Goal: Task Accomplishment & Management: Use online tool/utility

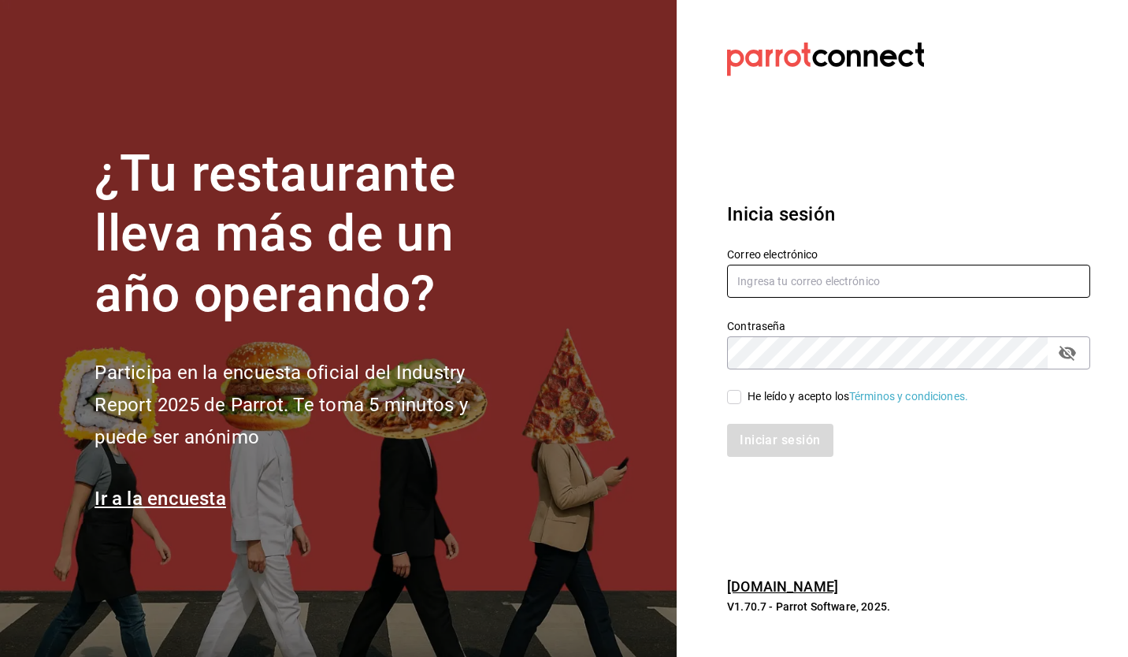
type input "delarosacrv@gmail.com"
click at [783, 400] on div "He leído y acepto los Términos y condiciones." at bounding box center [857, 396] width 220 height 17
click at [741, 400] on input "He leído y acepto los Términos y condiciones." at bounding box center [734, 397] width 14 height 14
checkbox input "true"
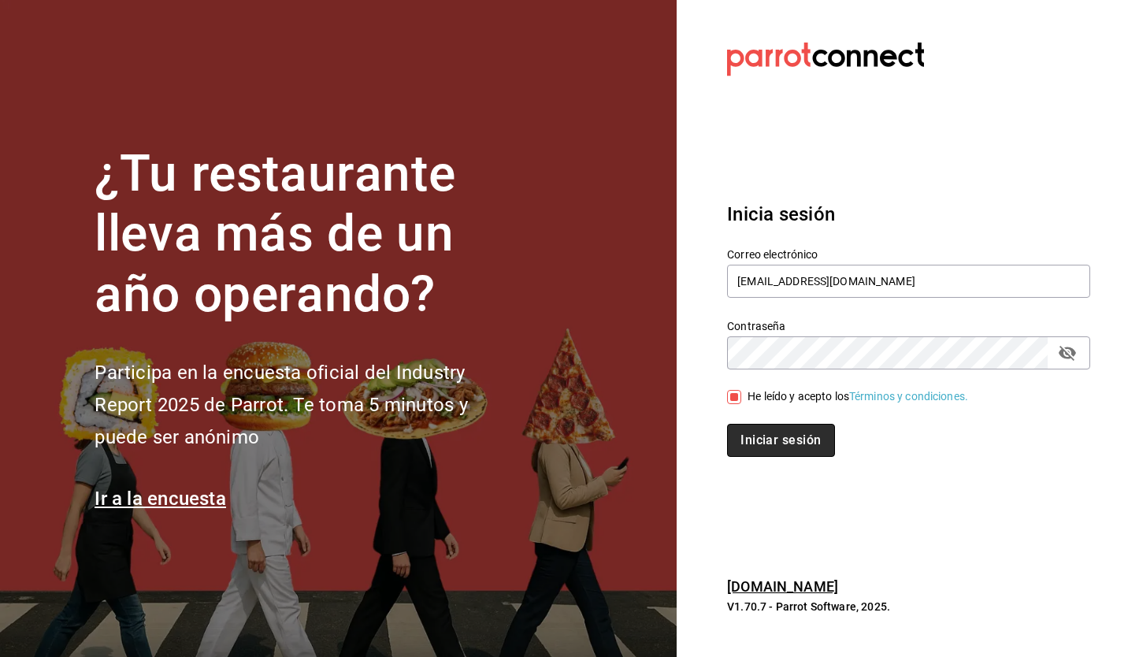
click at [774, 437] on button "Iniciar sesión" at bounding box center [780, 440] width 107 height 33
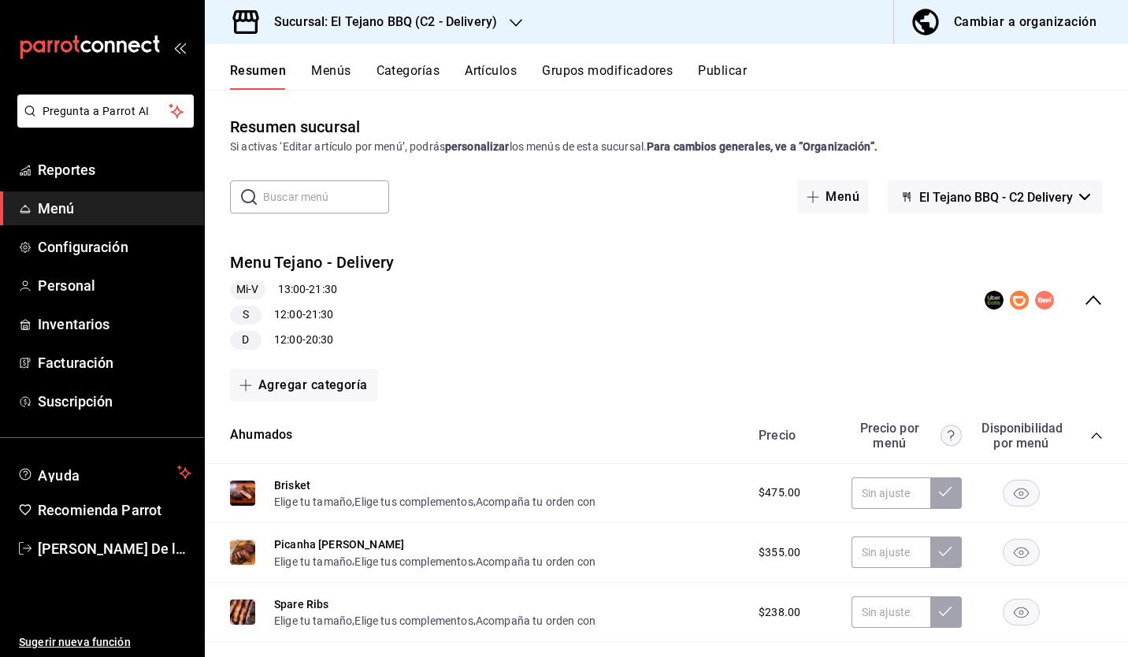
click at [366, 19] on h3 "Sucursal: El Tejano BBQ (C2 - Delivery)" at bounding box center [378, 22] width 235 height 19
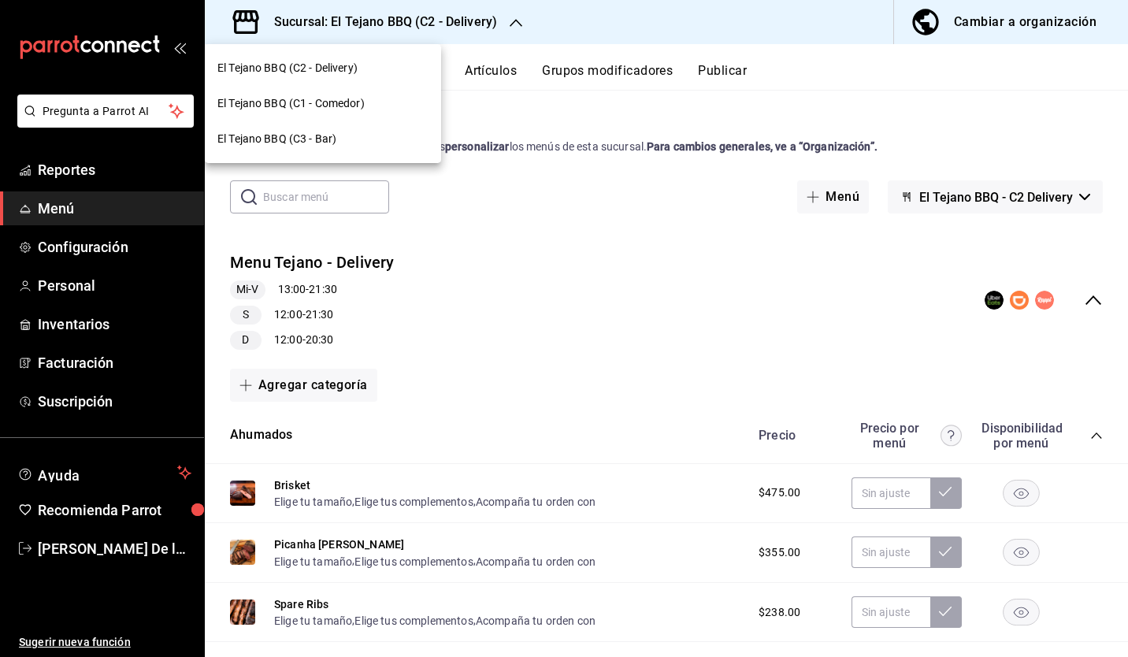
click at [564, 109] on div at bounding box center [564, 328] width 1128 height 657
